Goal: Task Accomplishment & Management: Use online tool/utility

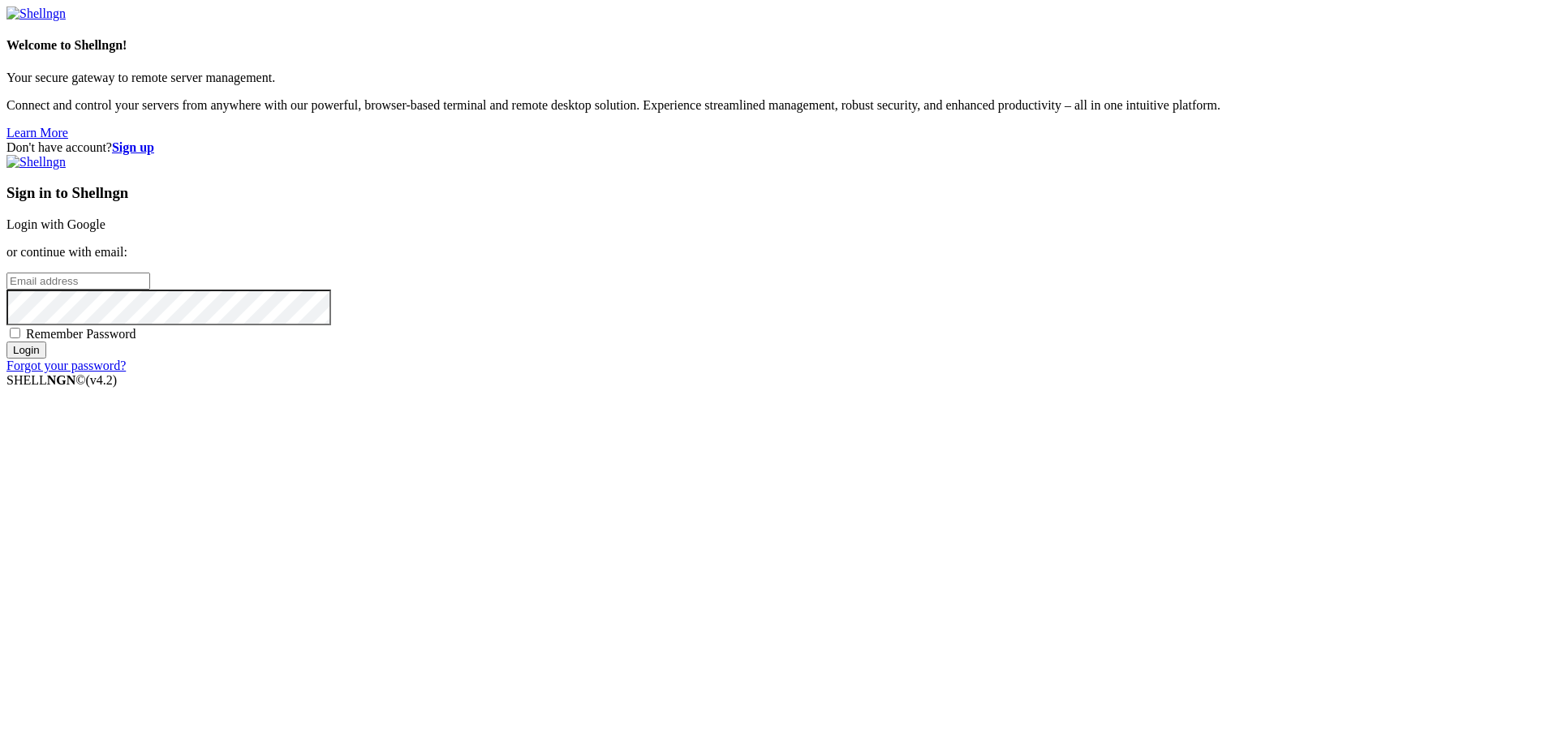
drag, startPoint x: 958, startPoint y: 354, endPoint x: 900, endPoint y: 361, distance: 58.9
click at [150, 290] on input "email" at bounding box center [78, 281] width 144 height 17
paste input "[EMAIL_ADDRESS][DOMAIN_NAME]"
type input "[EMAIL_ADDRESS][DOMAIN_NAME]"
click at [46, 359] on input "Login" at bounding box center [26, 350] width 40 height 17
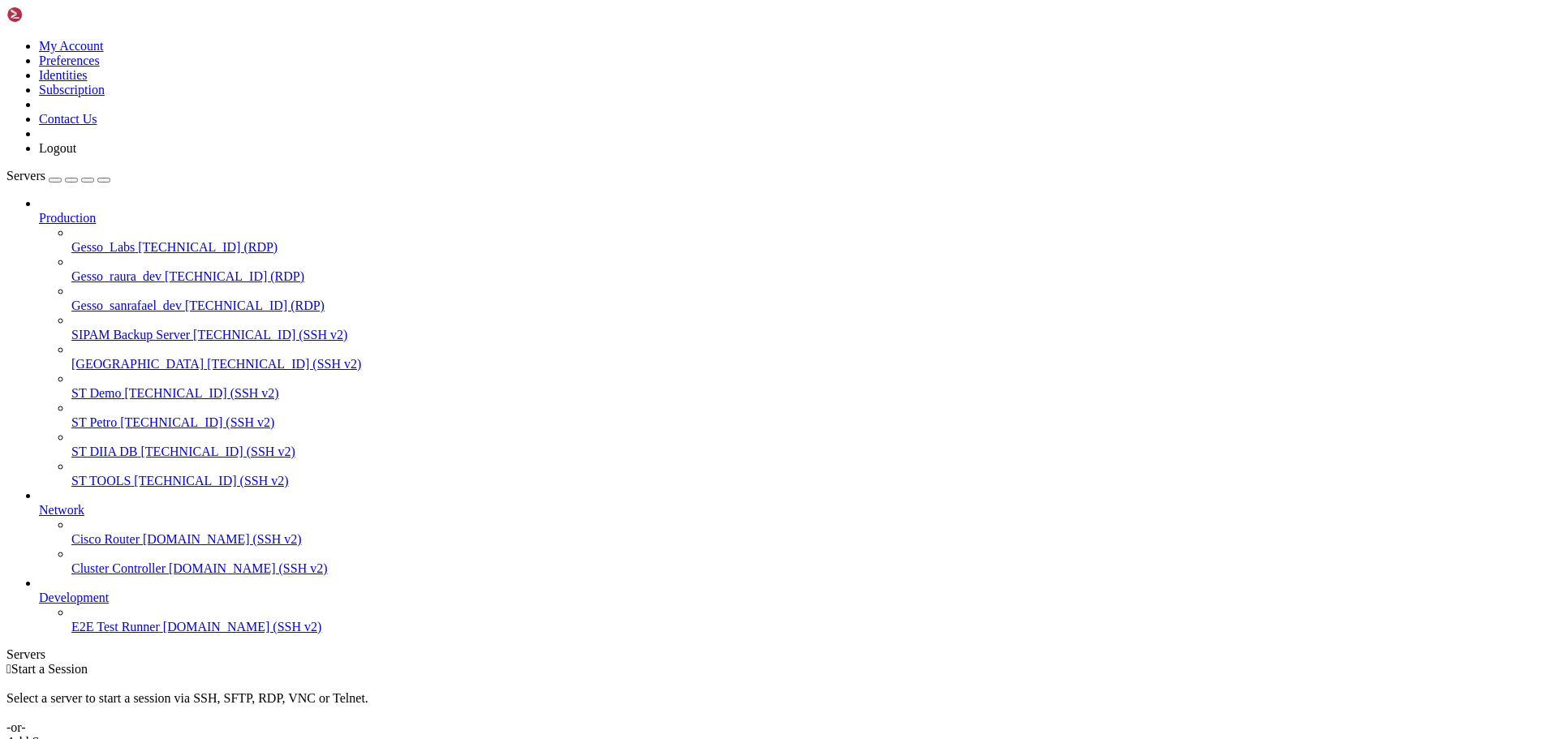
click at [100, 386] on span "ST Demo" at bounding box center [95, 393] width 49 height 14
drag, startPoint x: 26, startPoint y: 1242, endPoint x: 109, endPoint y: 1430, distance: 205.6
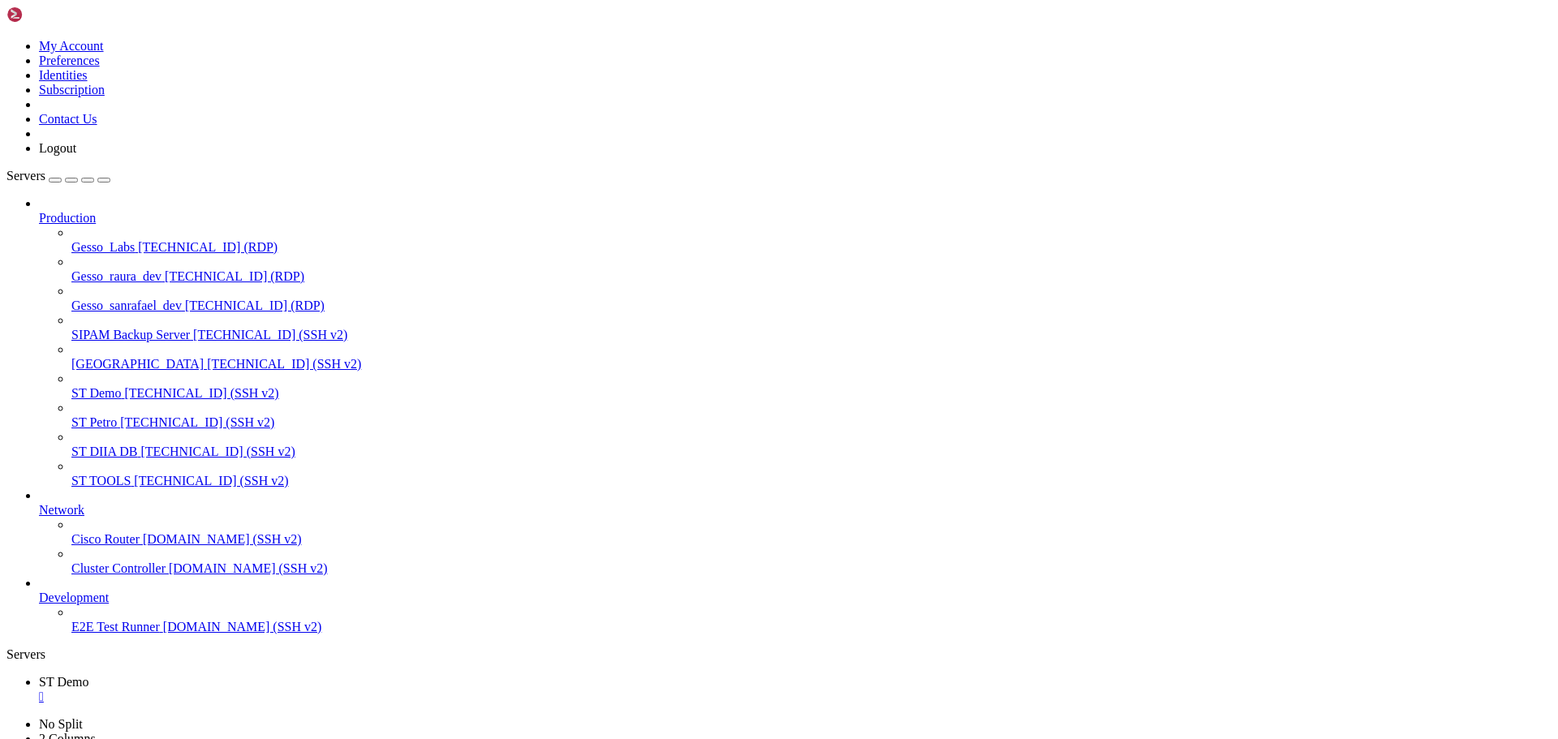
drag, startPoint x: 175, startPoint y: 1567, endPoint x: 11, endPoint y: 975, distance: 614.7
